Goal: Information Seeking & Learning: Learn about a topic

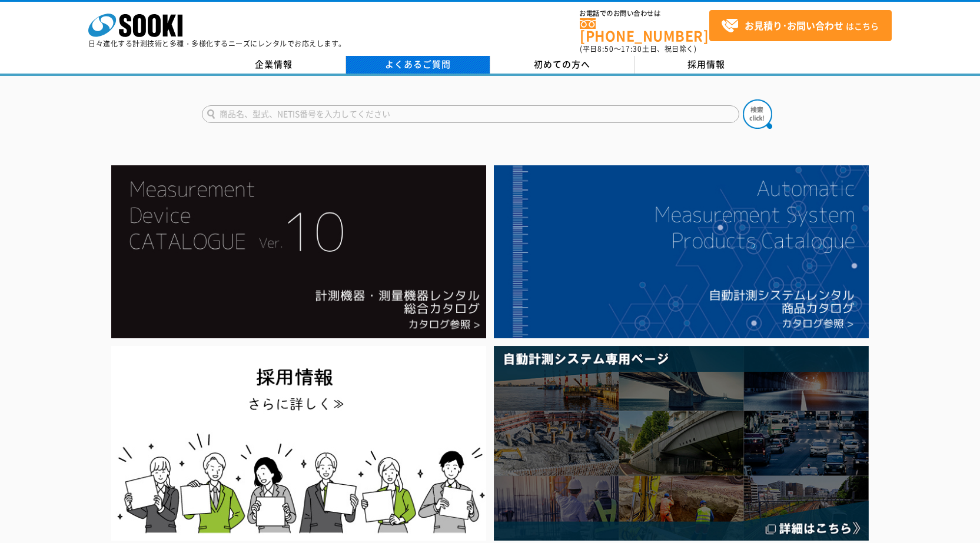
click at [424, 58] on link "よくあるご質問" at bounding box center [418, 65] width 144 height 18
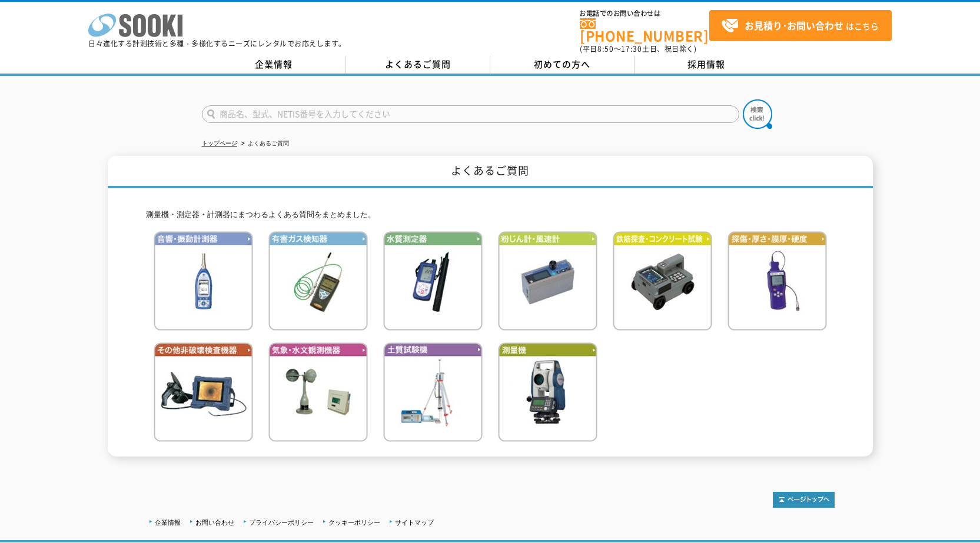
click at [157, 30] on icon at bounding box center [154, 25] width 13 height 23
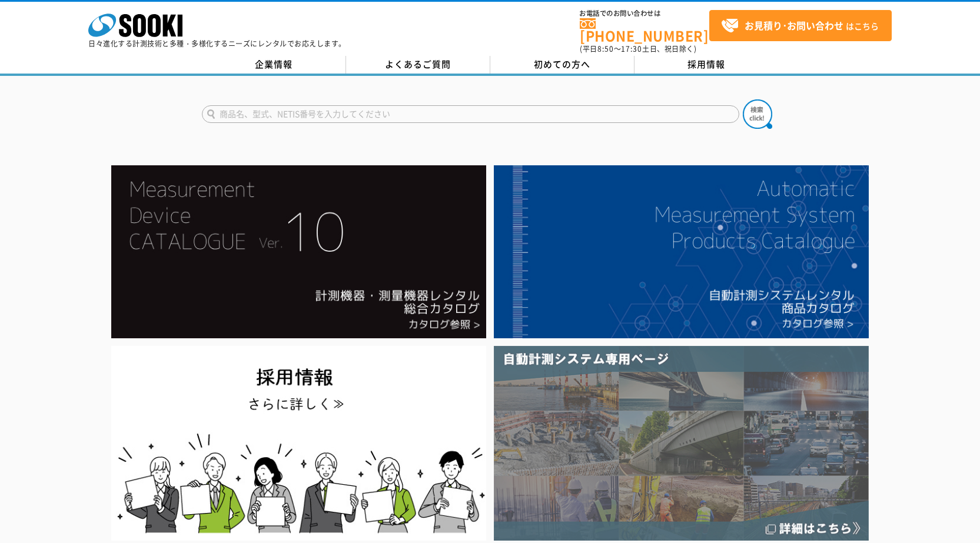
click at [680, 394] on img at bounding box center [681, 443] width 375 height 195
